Goal: Information Seeking & Learning: Learn about a topic

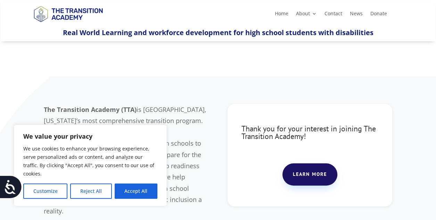
click at [205, 78] on div "The Transition Academy (TTA) is Jackson County, Missouri’s most comprehensive t…" at bounding box center [218, 165] width 436 height 178
click at [88, 193] on button "Reject All" at bounding box center [90, 190] width 41 height 15
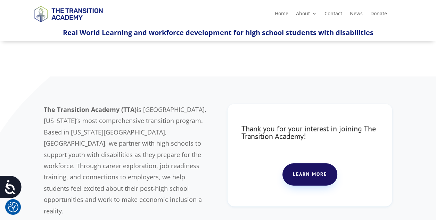
click at [216, 68] on div at bounding box center [218, 59] width 436 height 35
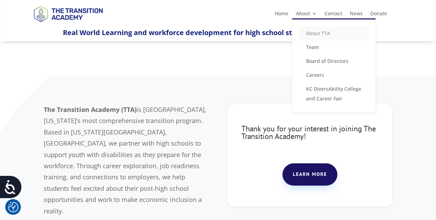
click at [311, 32] on link "About TTA" at bounding box center [333, 33] width 69 height 14
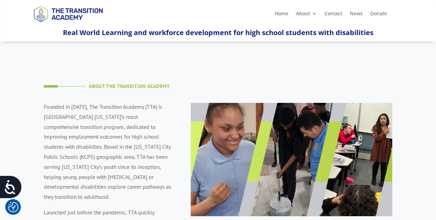
click at [175, 96] on div "About The Transition Academy Founded in 2019, The Transition Academy (TTA) is J…" at bounding box center [218, 182] width 349 height 247
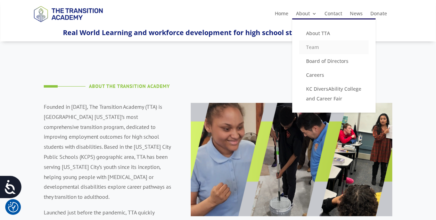
click at [310, 49] on link "Team" at bounding box center [333, 47] width 69 height 14
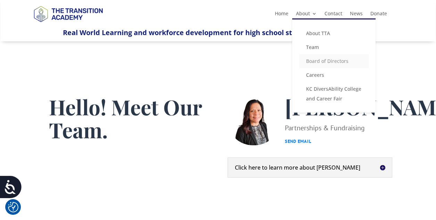
click at [313, 60] on link "Board of Directors" at bounding box center [333, 61] width 69 height 14
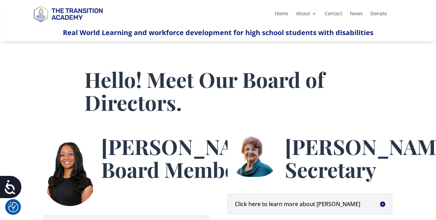
click at [386, 138] on h1 "Brenda Pelofsky, Secretary" at bounding box center [373, 159] width 177 height 49
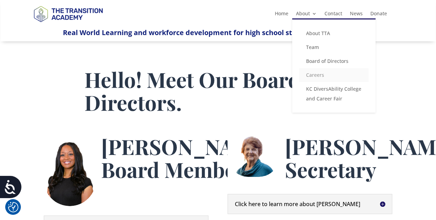
click at [312, 74] on link "Careers" at bounding box center [333, 75] width 69 height 14
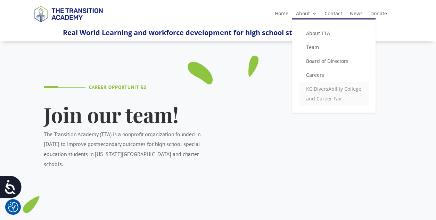
click at [316, 90] on link "KC DiversAbility College and Career Fair" at bounding box center [333, 94] width 69 height 24
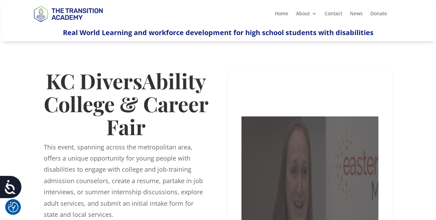
click at [389, 114] on div "Please accept cookies to access this content" at bounding box center [310, 208] width 165 height 279
click at [355, 15] on link "News" at bounding box center [356, 15] width 13 height 8
click at [376, 14] on link "Donate" at bounding box center [378, 15] width 17 height 8
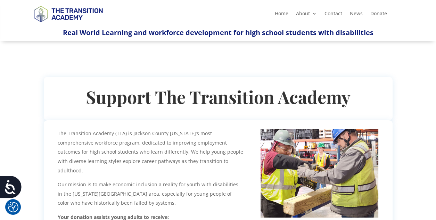
click at [418, 136] on div "Support The Transition Academy The Transition Academy (TTA) is Jackson County […" at bounding box center [218, 166] width 436 height 248
